Goal: Find contact information: Find contact information

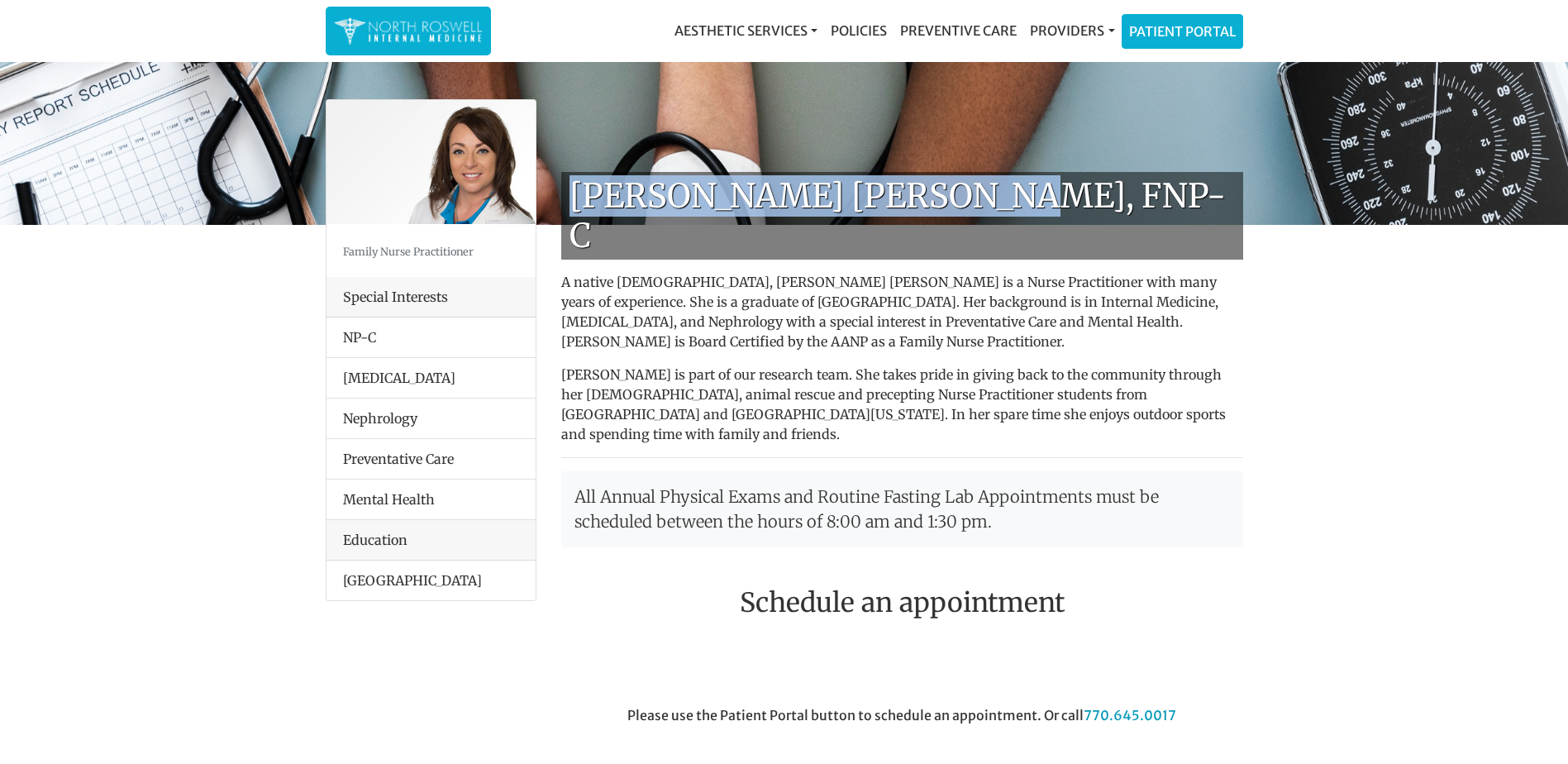
drag, startPoint x: 573, startPoint y: 195, endPoint x: 991, endPoint y: 212, distance: 418.3
click at [991, 212] on h1 "[PERSON_NAME] [PERSON_NAME], FNP-C" at bounding box center [902, 215] width 682 height 88
copy h1 "[PERSON_NAME] [PERSON_NAME], FNP-C"
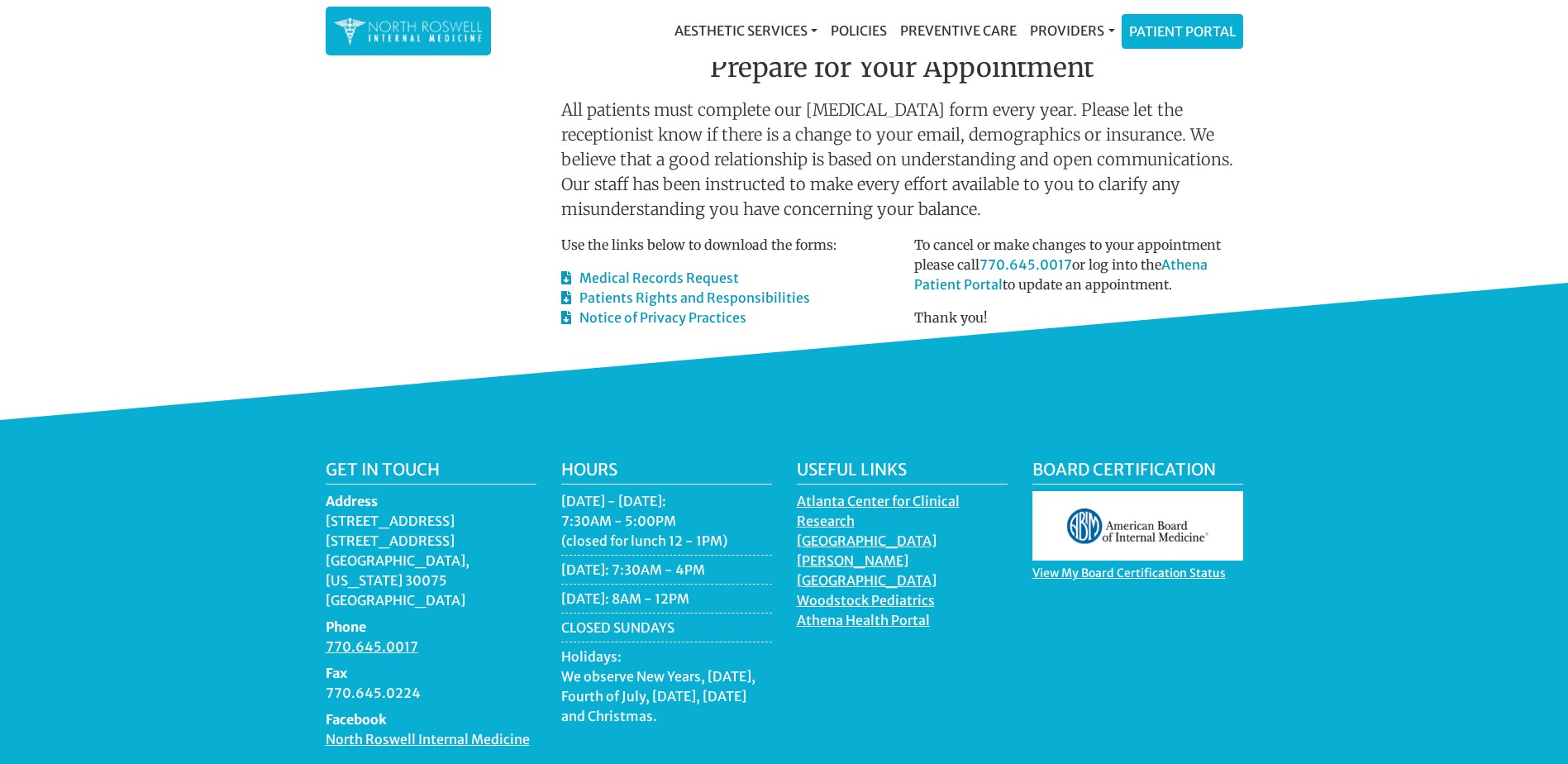
scroll to position [922, 0]
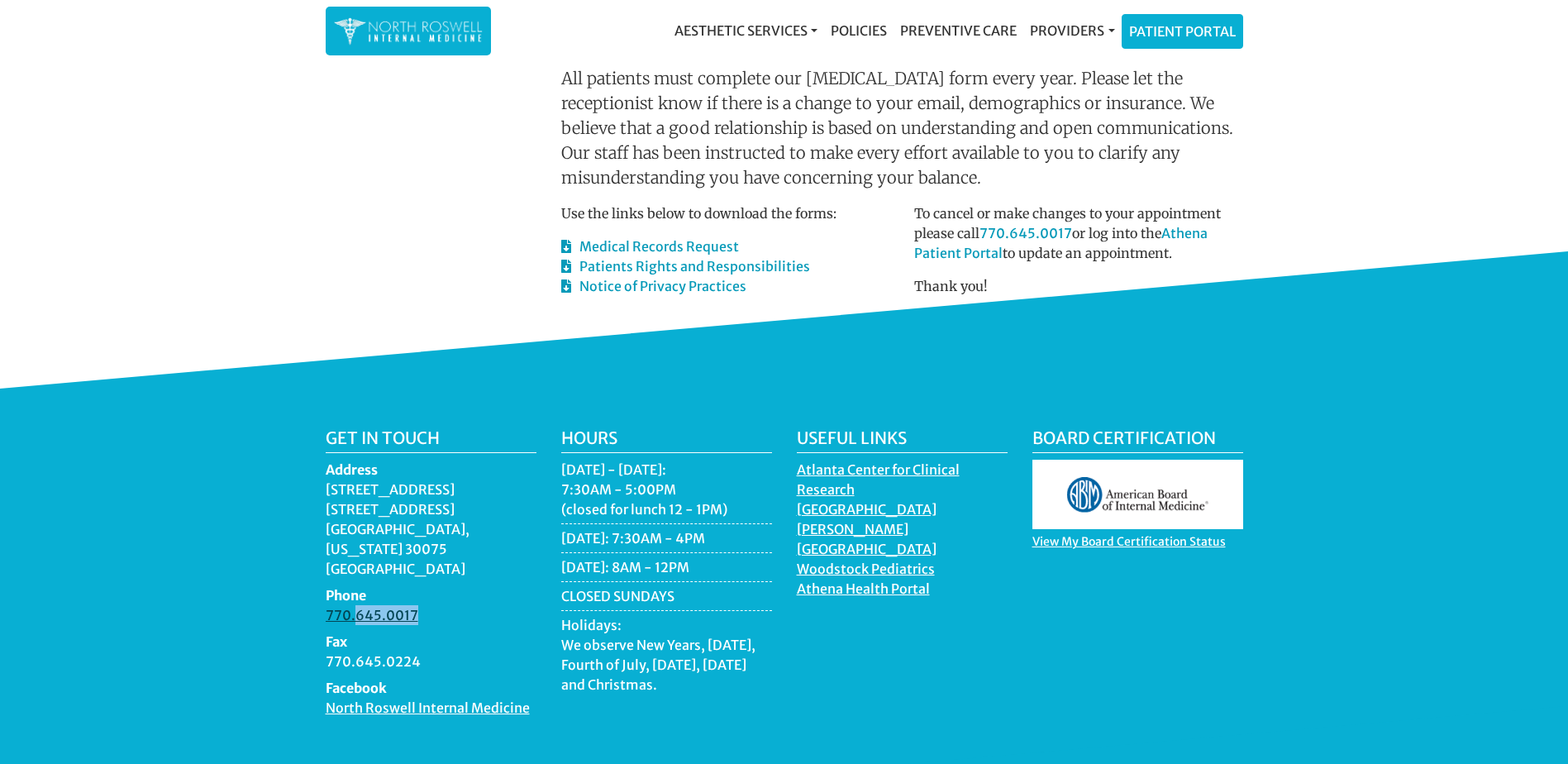
drag, startPoint x: 425, startPoint y: 539, endPoint x: 353, endPoint y: 538, distance: 72.0
click at [353, 605] on dd "770.645.0017" at bounding box center [431, 615] width 211 height 20
drag, startPoint x: 353, startPoint y: 538, endPoint x: 317, endPoint y: 519, distance: 40.7
click at [317, 519] on div "Get in touch Address [STREET_ADDRESS][US_STATE] Phone 770.645.0017 Fax 770.645.…" at bounding box center [431, 579] width 235 height 303
copy dl "Phone 770.645.0017 Fax 770.645.0224"
